Goal: Task Accomplishment & Management: Complete application form

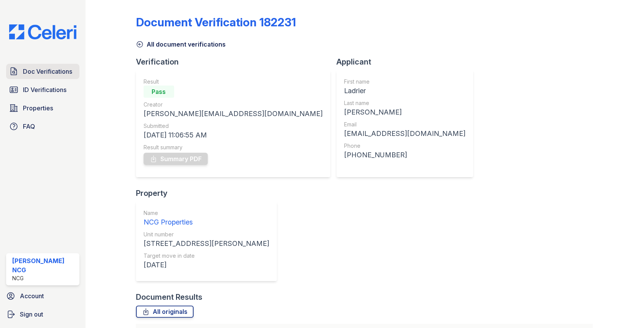
click at [64, 70] on span "Doc Verifications" at bounding box center [47, 71] width 49 height 9
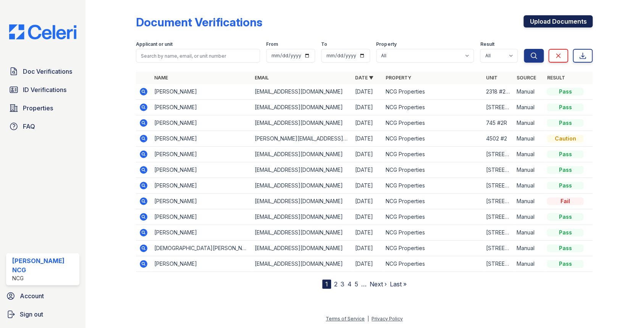
click at [549, 22] on link "Upload Documents" at bounding box center [558, 21] width 69 height 12
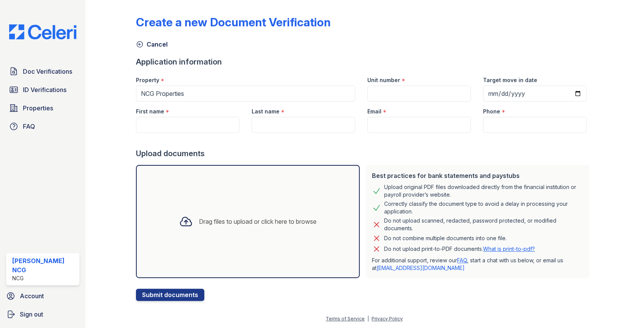
click at [474, 31] on div "Create a new Document Verification" at bounding box center [364, 25] width 457 height 20
click at [382, 93] on input "Unit number" at bounding box center [419, 94] width 104 height 16
click at [393, 90] on input "Unit number" at bounding box center [419, 94] width 104 height 16
type input "[STREET_ADDRESS][PERSON_NAME]"
drag, startPoint x: 550, startPoint y: 154, endPoint x: 539, endPoint y: 161, distance: 12.5
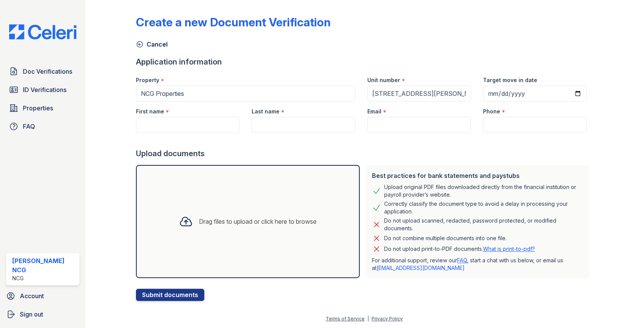
click at [550, 154] on div "Upload documents" at bounding box center [364, 153] width 457 height 11
click at [487, 95] on input "Target move in date" at bounding box center [535, 94] width 104 height 16
type input "[DATE]"
click at [172, 122] on input "First name" at bounding box center [188, 125] width 104 height 16
type input "[PERSON_NAME]"
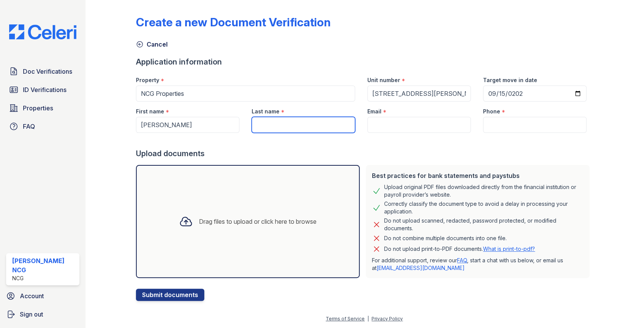
click at [265, 117] on input "Last name" at bounding box center [304, 125] width 104 height 16
type input "[PERSON_NAME]"
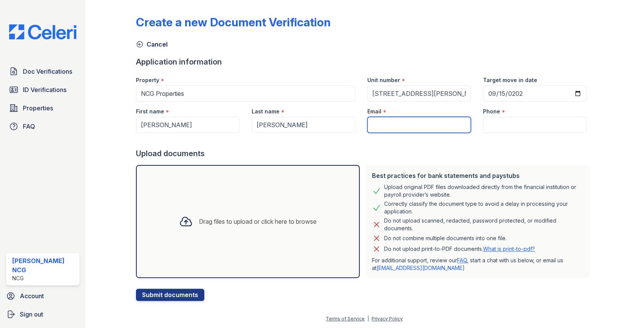
click at [375, 121] on input "Email" at bounding box center [419, 125] width 104 height 16
type input "[EMAIL_ADDRESS][DOMAIN_NAME]"
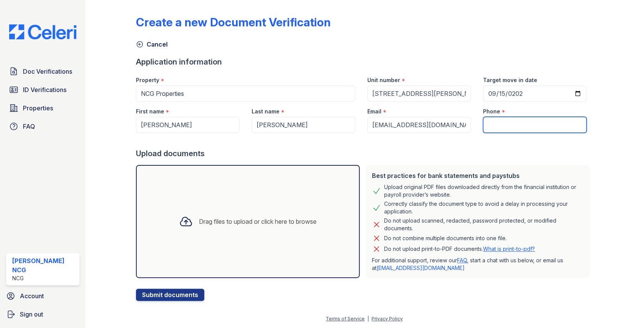
click at [500, 125] on input "Phone" at bounding box center [535, 125] width 104 height 16
type input "7732520600"
click at [484, 150] on div "Upload documents" at bounding box center [364, 153] width 457 height 11
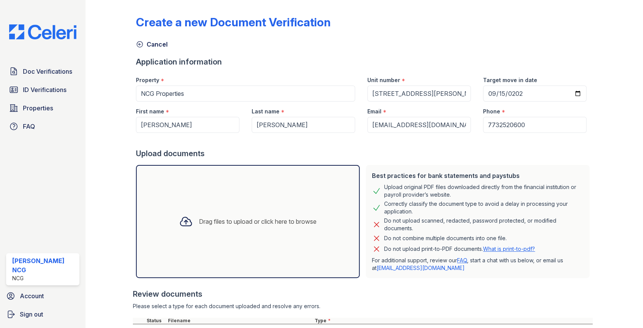
scroll to position [105, 0]
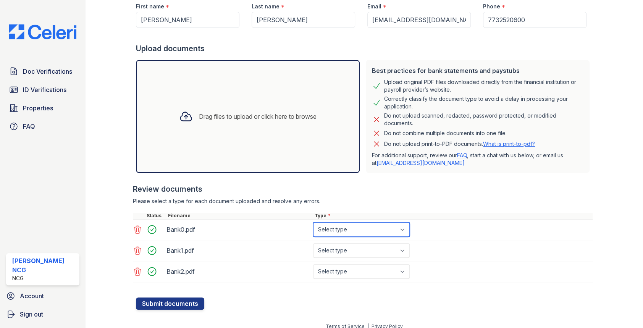
click at [339, 230] on select "Select type Paystub Bank Statement Offer Letter Tax Documents Benefit Award Let…" at bounding box center [361, 229] width 97 height 15
select select "bank_statement"
click at [313, 222] on select "Select type Paystub Bank Statement Offer Letter Tax Documents Benefit Award Let…" at bounding box center [361, 229] width 97 height 15
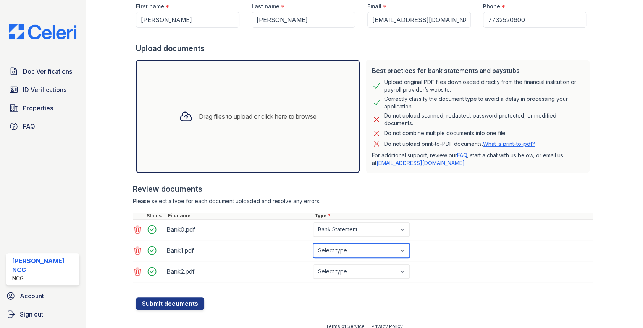
click at [332, 248] on select "Select type Paystub Bank Statement Offer Letter Tax Documents Benefit Award Let…" at bounding box center [361, 250] width 97 height 15
select select "bank_statement"
click at [313, 243] on select "Select type Paystub Bank Statement Offer Letter Tax Documents Benefit Award Let…" at bounding box center [361, 250] width 97 height 15
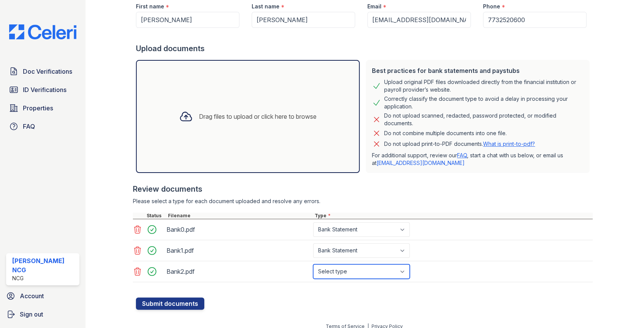
click at [337, 272] on select "Select type Paystub Bank Statement Offer Letter Tax Documents Benefit Award Let…" at bounding box center [361, 271] width 97 height 15
select select "bank_statement"
click at [313, 264] on select "Select type Paystub Bank Statement Offer Letter Tax Documents Benefit Award Let…" at bounding box center [361, 271] width 97 height 15
click at [396, 189] on div "Review documents" at bounding box center [363, 189] width 460 height 11
click at [193, 298] on button "Submit documents" at bounding box center [170, 304] width 68 height 12
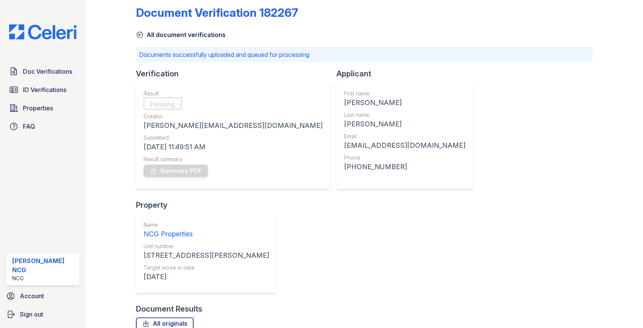
scroll to position [15, 0]
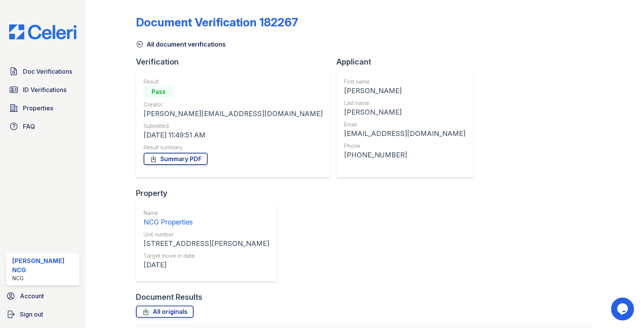
click at [111, 111] on div at bounding box center [117, 201] width 38 height 397
click at [201, 160] on link "Summary PDF" at bounding box center [176, 159] width 64 height 12
